Goal: Use online tool/utility: Utilize a website feature to perform a specific function

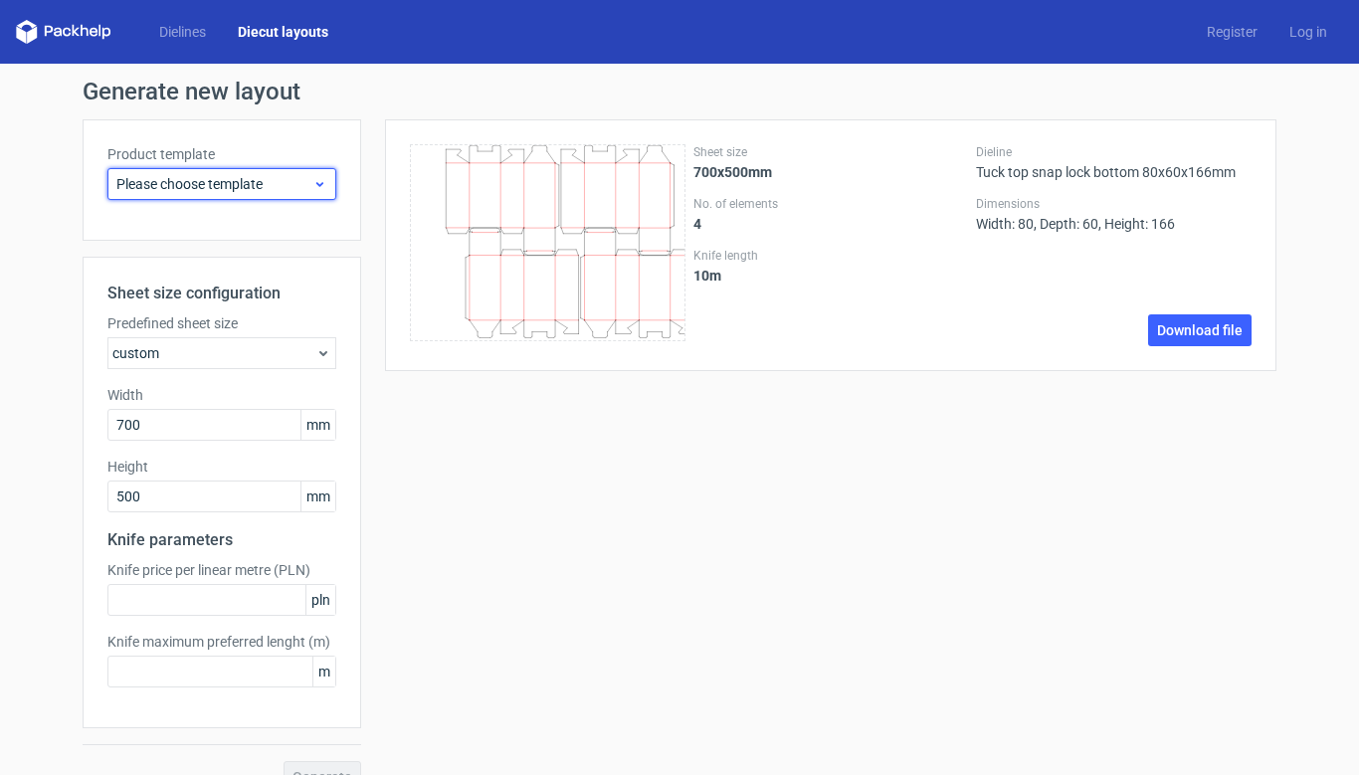
click at [316, 183] on icon at bounding box center [319, 184] width 15 height 16
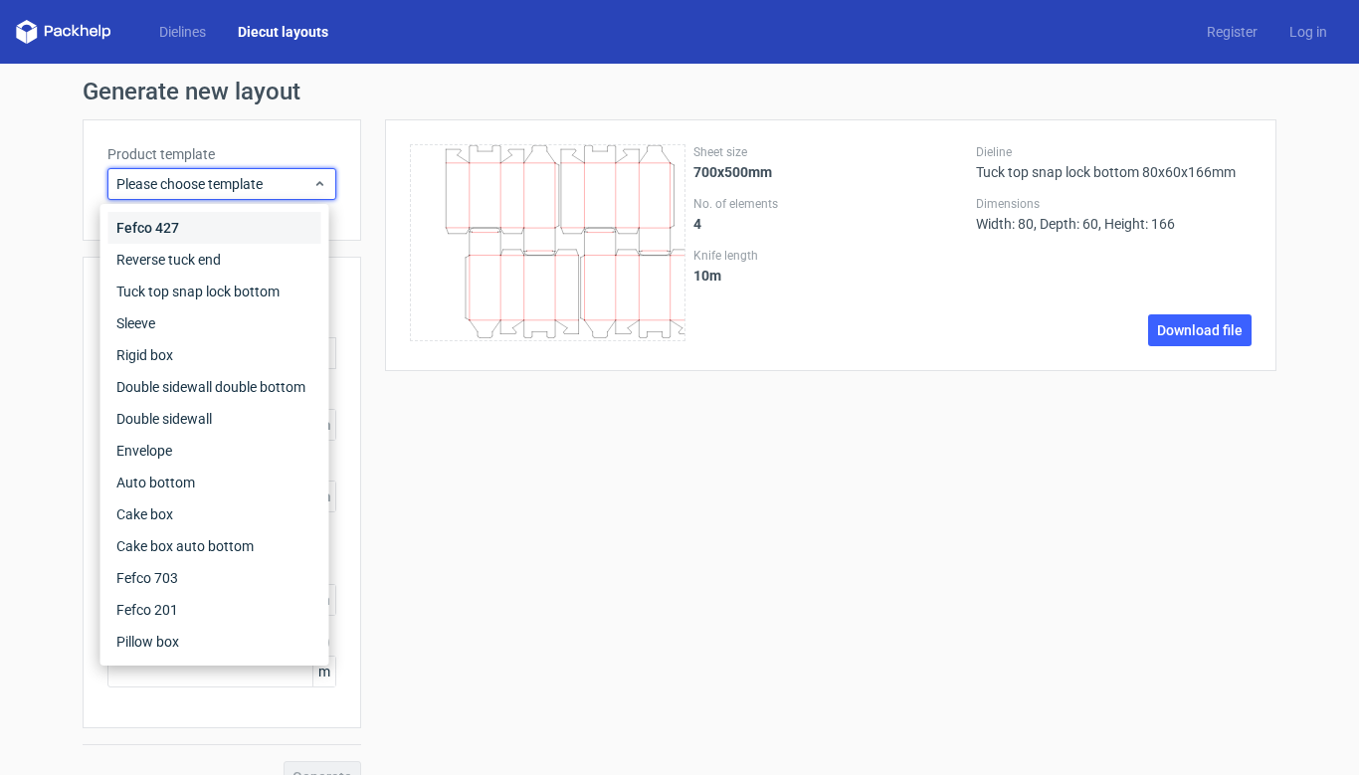
click at [164, 226] on div "Fefco 427" at bounding box center [214, 228] width 213 height 32
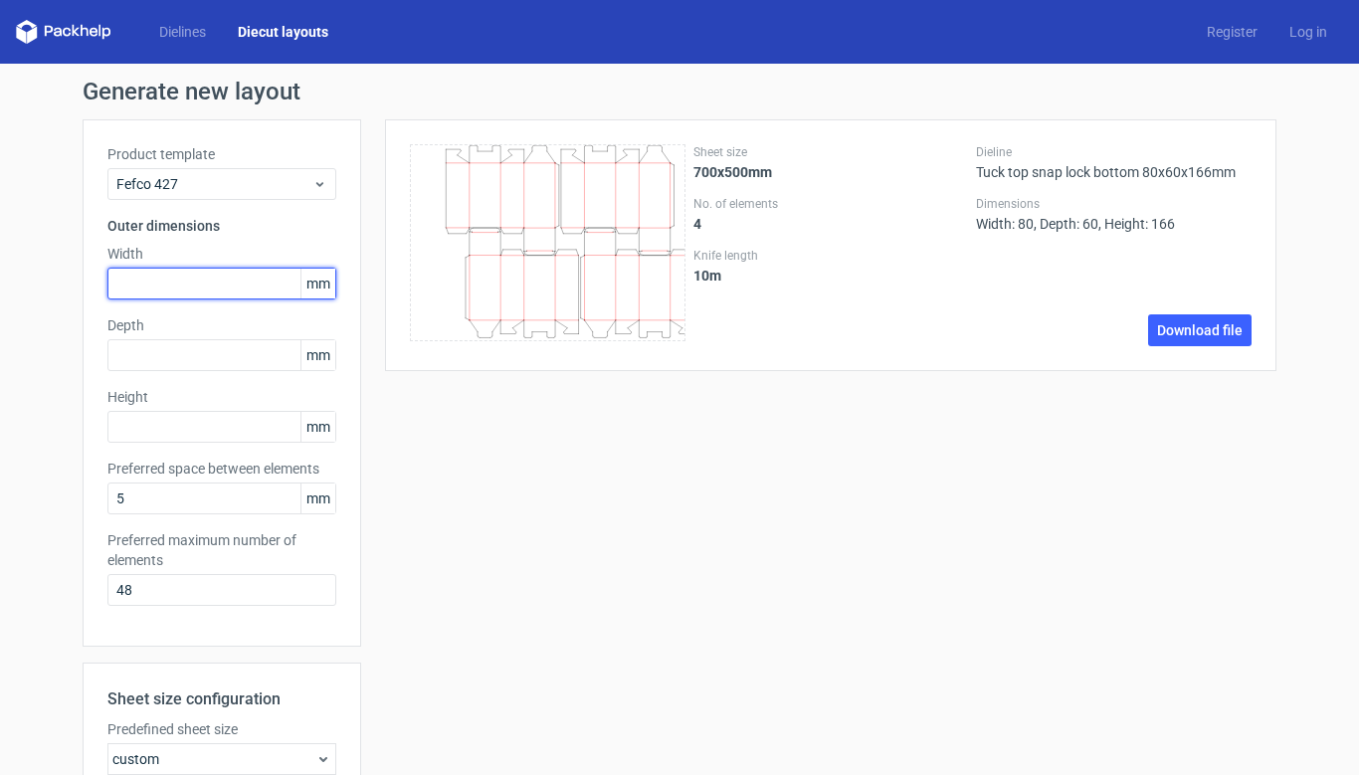
click at [203, 279] on input "text" at bounding box center [221, 284] width 229 height 32
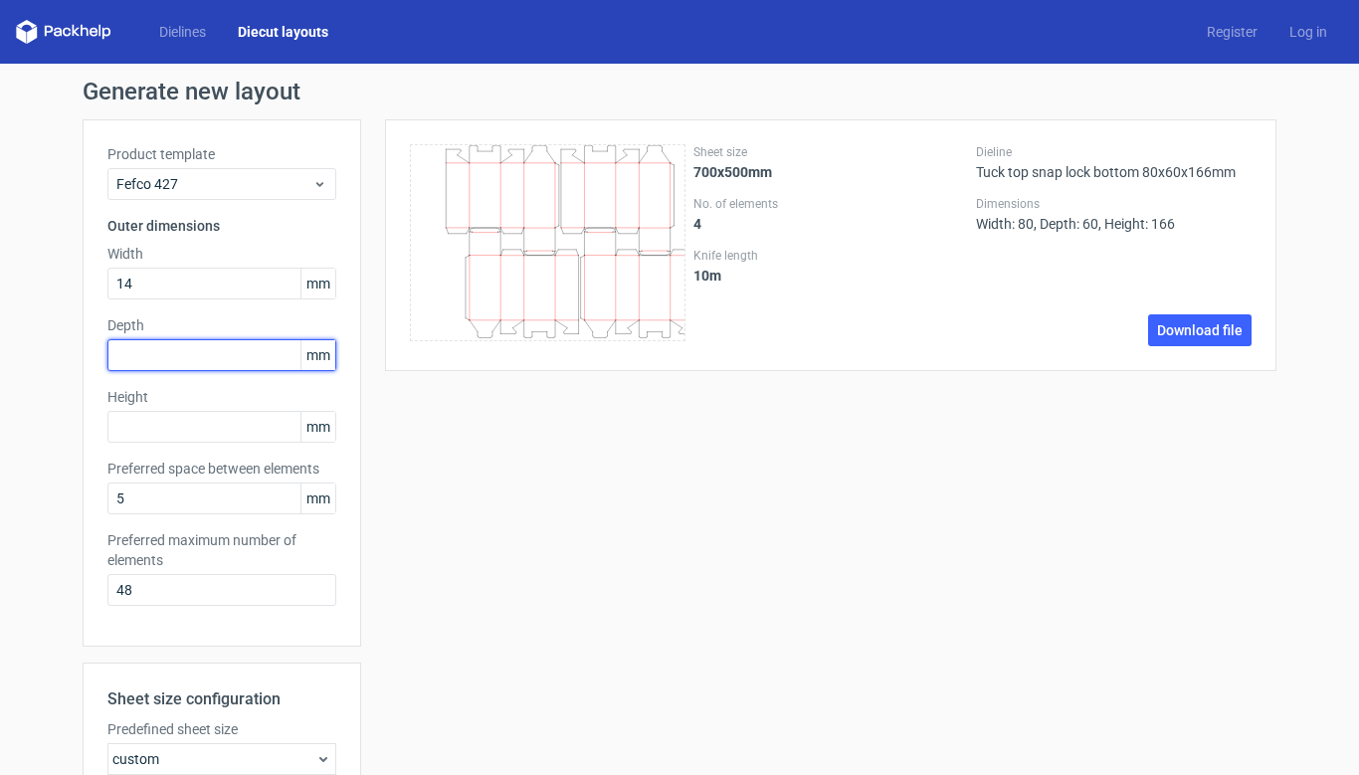
click at [194, 362] on div "Depth mm" at bounding box center [221, 343] width 229 height 56
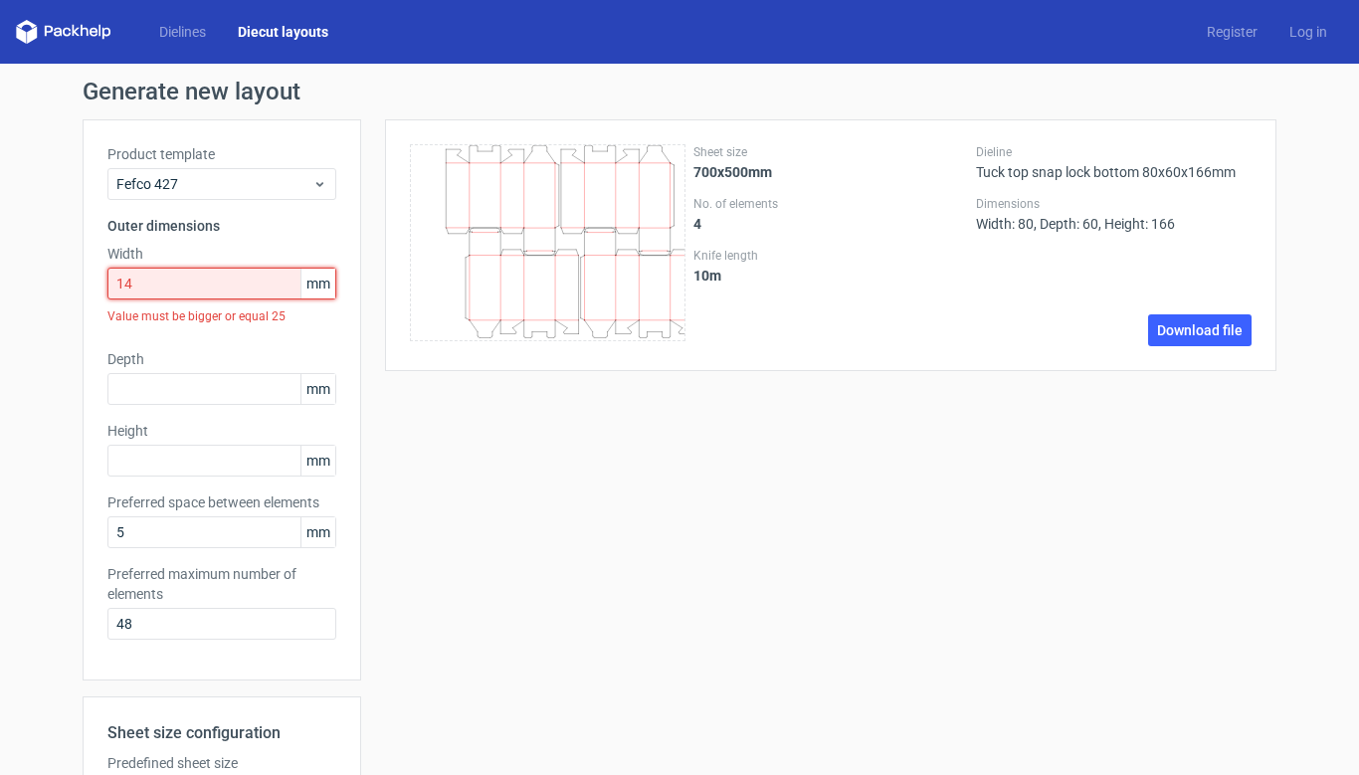
click at [190, 290] on input "14" at bounding box center [221, 284] width 229 height 32
type input "140"
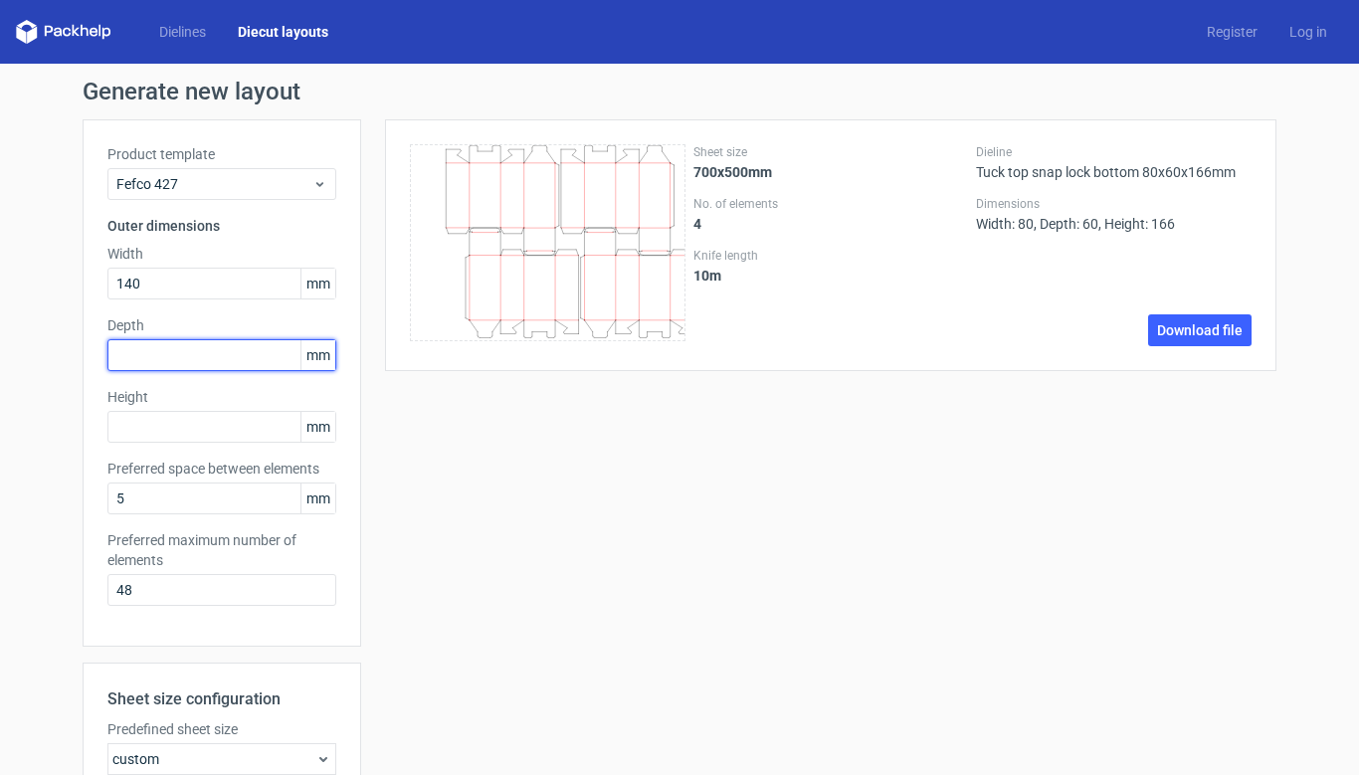
click at [172, 350] on input "text" at bounding box center [221, 355] width 229 height 32
type input "140"
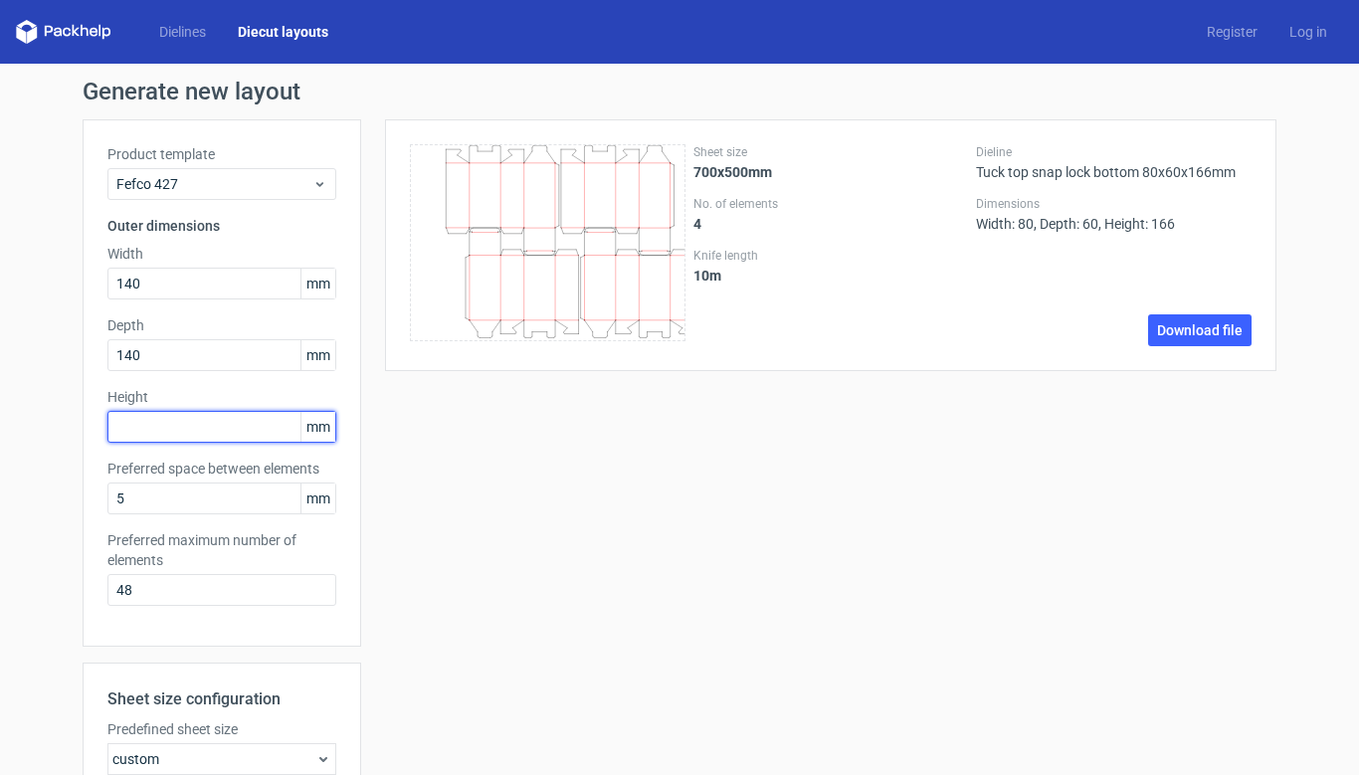
click at [166, 423] on input "text" at bounding box center [221, 427] width 229 height 32
type input "90"
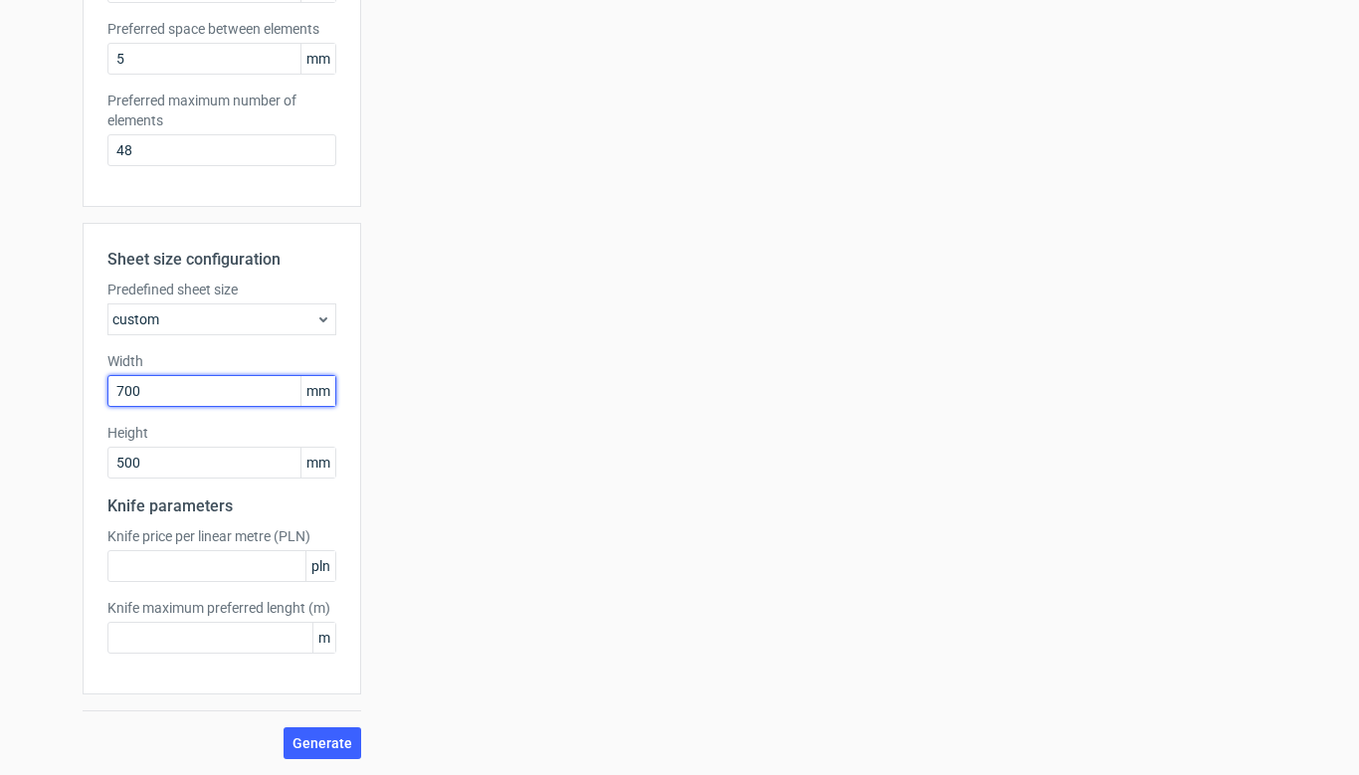
drag, startPoint x: 177, startPoint y: 395, endPoint x: 43, endPoint y: 389, distance: 134.4
click at [43, 389] on div "Generate new layout Product template Fefco 427 Outer dimensions Width 140 mm De…" at bounding box center [679, 199] width 1359 height 1151
type input "1000"
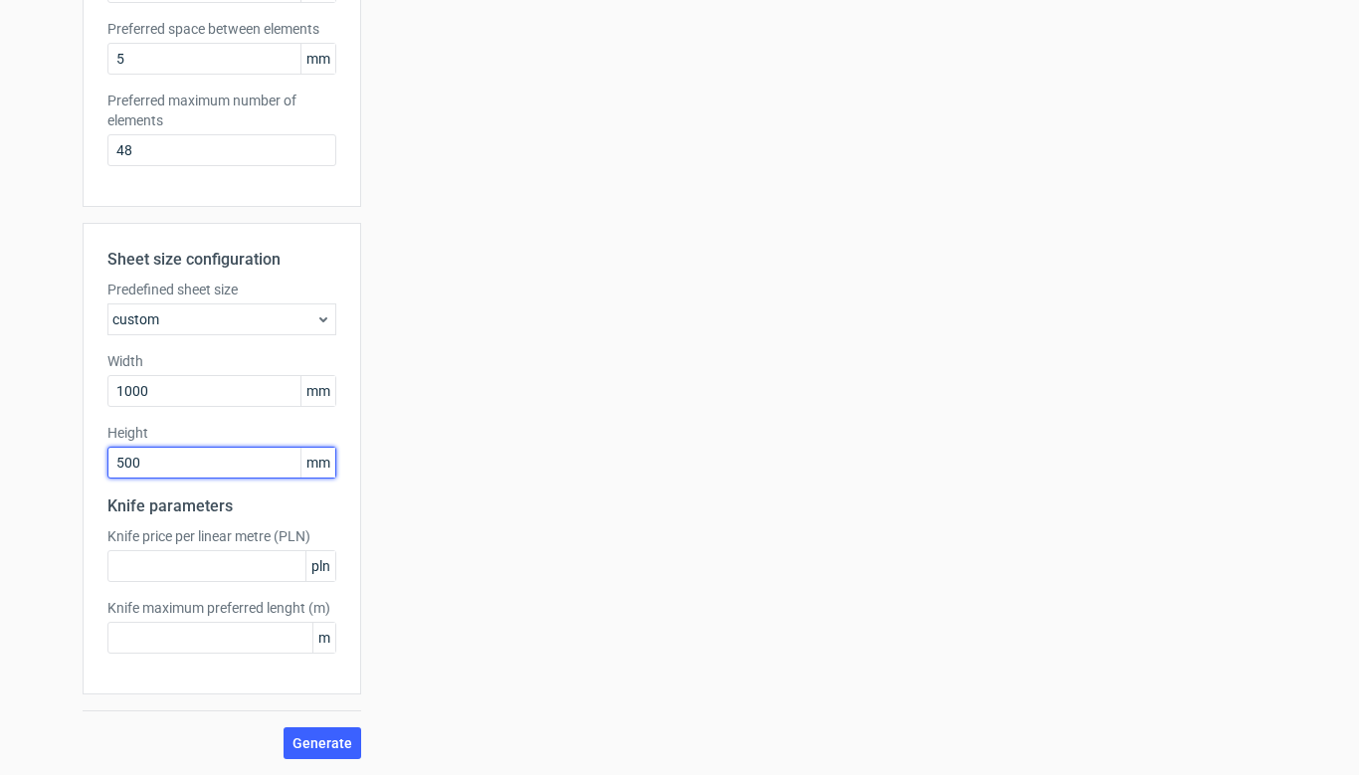
drag, startPoint x: 157, startPoint y: 459, endPoint x: 58, endPoint y: 458, distance: 99.5
click at [58, 459] on div "Generate new layout Product template Fefco 427 Outer dimensions Width 140 mm De…" at bounding box center [679, 199] width 1359 height 1151
type input "700"
click at [295, 757] on button "Generate" at bounding box center [322, 743] width 78 height 32
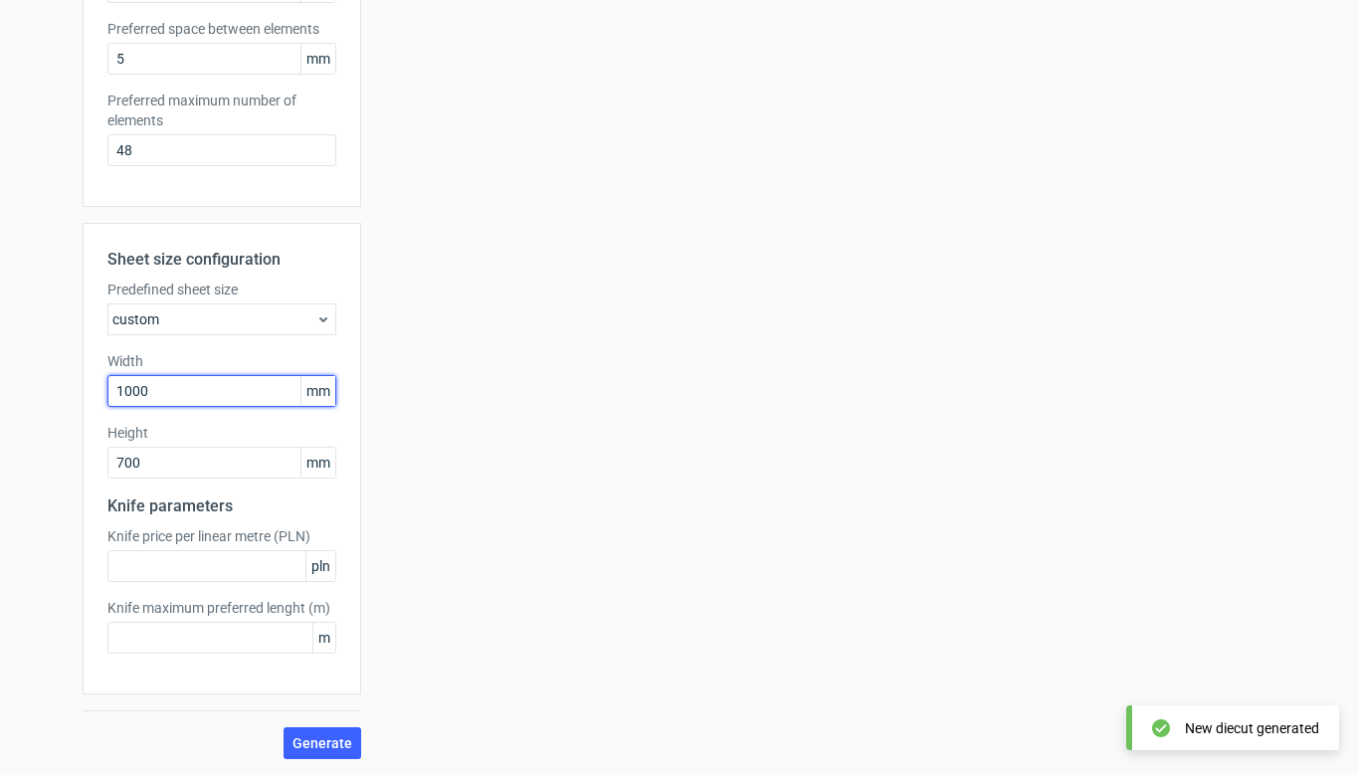
drag, startPoint x: 152, startPoint y: 385, endPoint x: 72, endPoint y: 388, distance: 80.6
click at [72, 388] on div "Generate new layout Product template Fefco 427 Outer dimensions Width 140 mm De…" at bounding box center [679, 199] width 1359 height 1151
type input "800"
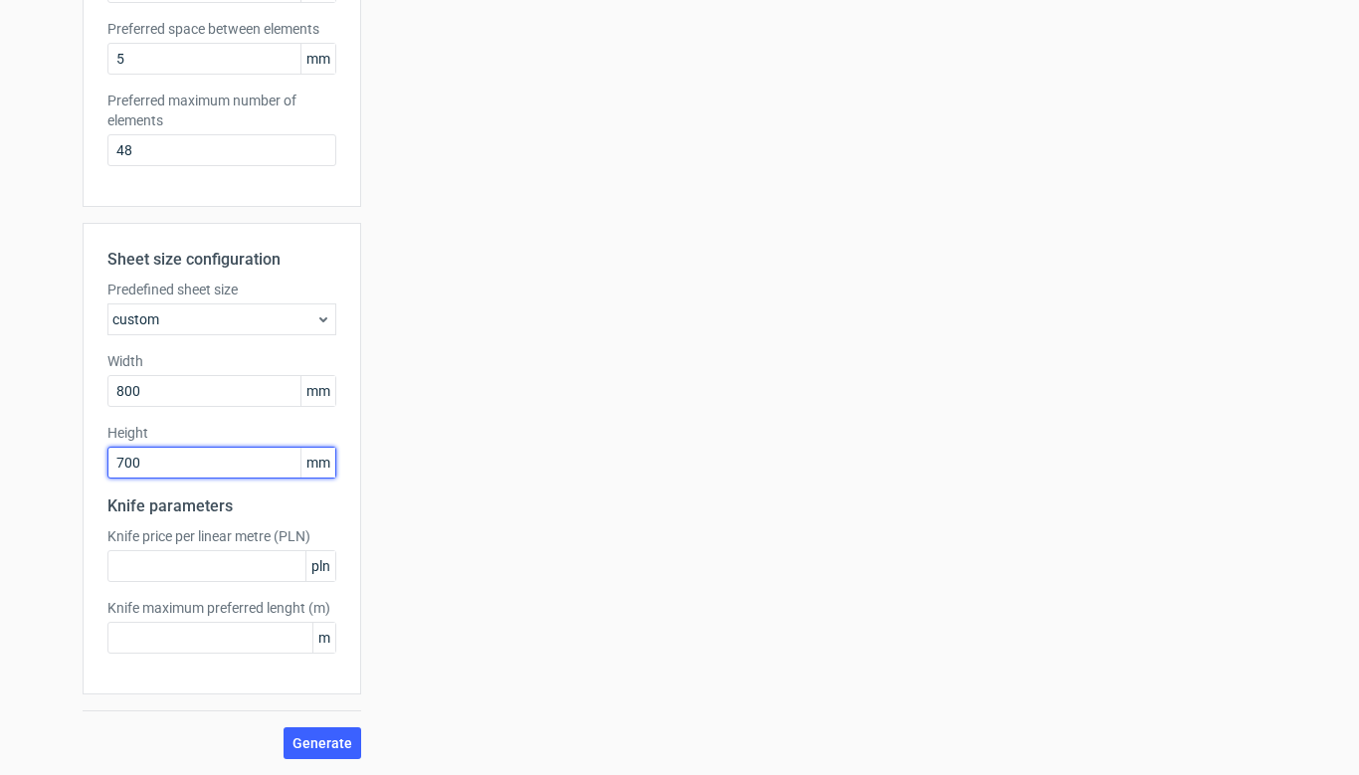
drag, startPoint x: 156, startPoint y: 466, endPoint x: 72, endPoint y: 463, distance: 84.6
click at [72, 463] on div "Generate new layout Product template Fefco 427 Outer dimensions Width 140 mm De…" at bounding box center [679, 199] width 1359 height 1151
type input "720"
click at [318, 737] on span "Generate" at bounding box center [322, 743] width 60 height 14
